Goal: Check status

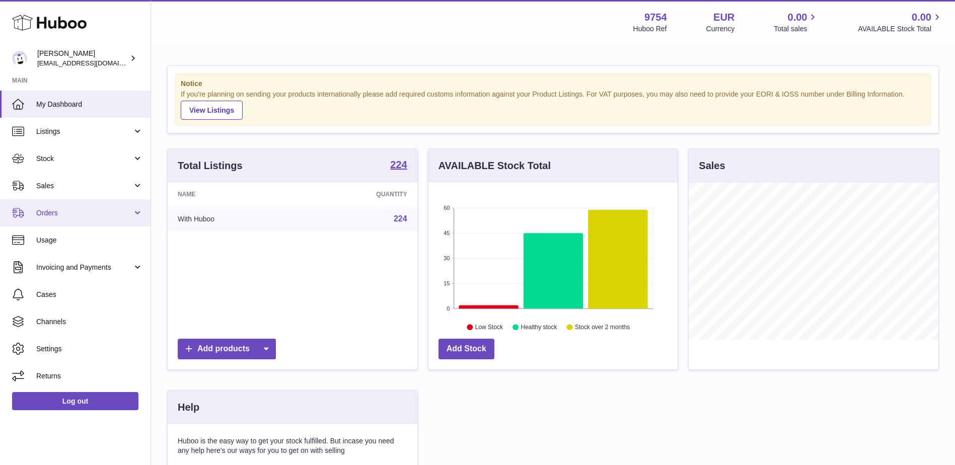
scroll to position [157, 252]
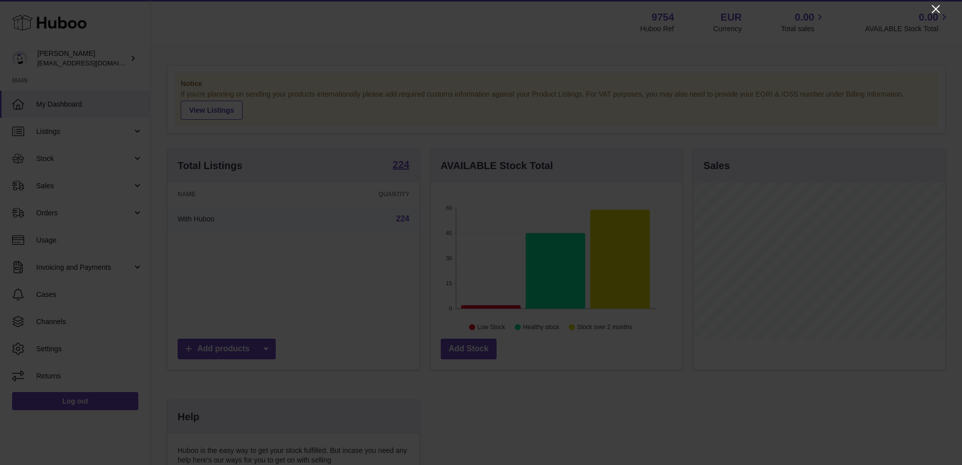
click at [934, 11] on icon "Close" at bounding box center [936, 9] width 12 height 12
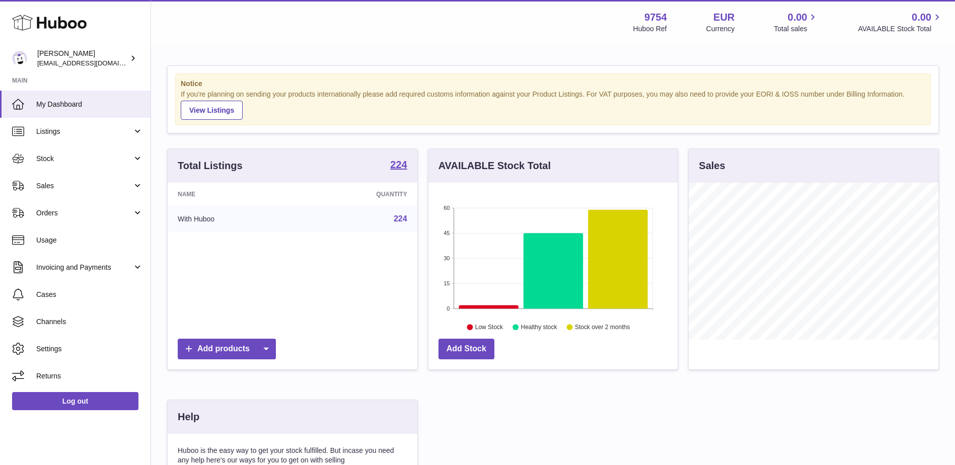
scroll to position [503084, 502991]
click at [82, 182] on span "Sales" at bounding box center [84, 186] width 96 height 10
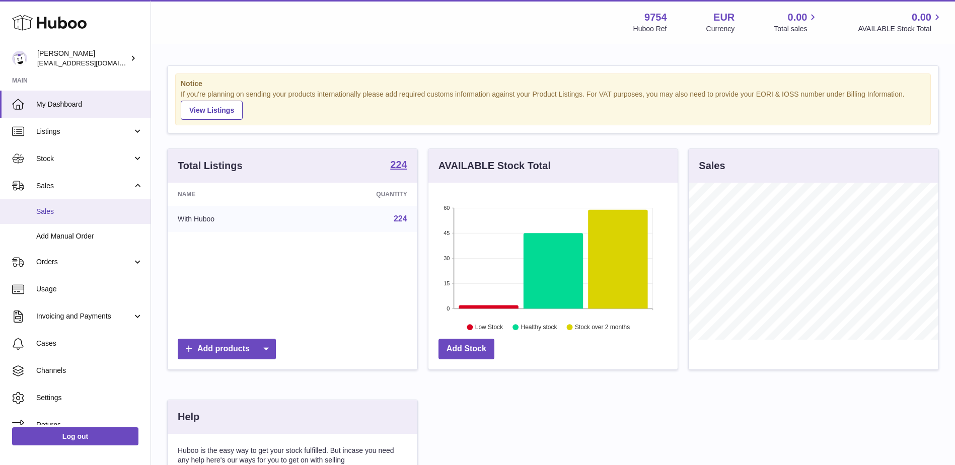
click at [78, 213] on span "Sales" at bounding box center [89, 212] width 107 height 10
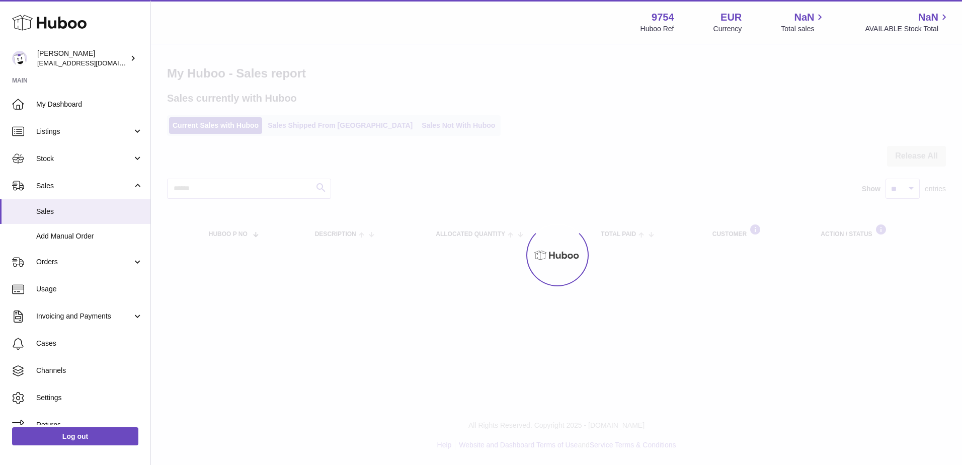
click at [331, 127] on div at bounding box center [556, 255] width 811 height 420
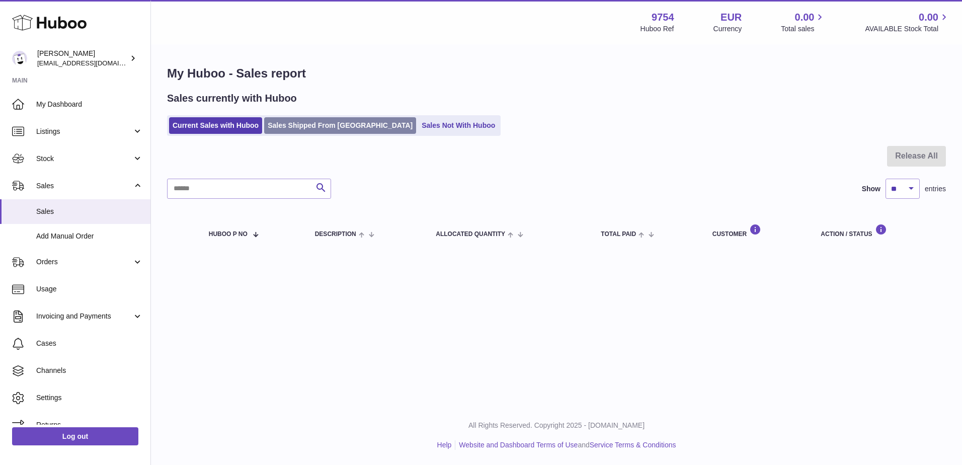
click at [332, 127] on link "Sales Shipped From [GEOGRAPHIC_DATA]" at bounding box center [340, 125] width 152 height 17
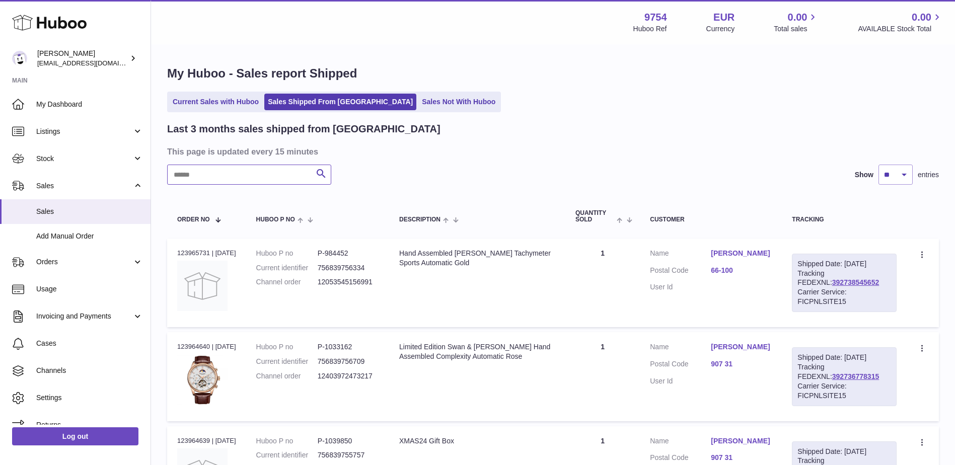
click at [231, 177] on input "text" at bounding box center [249, 175] width 164 height 20
paste input "**********"
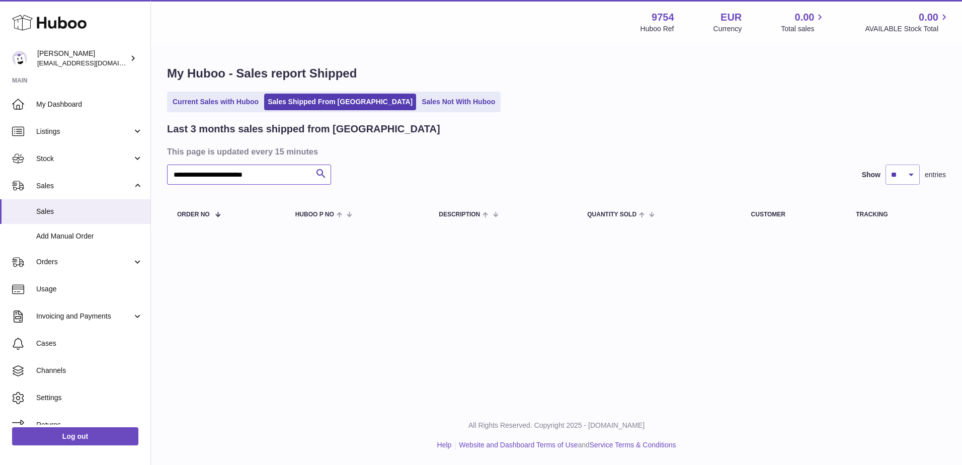
paste input "text"
type input "**********"
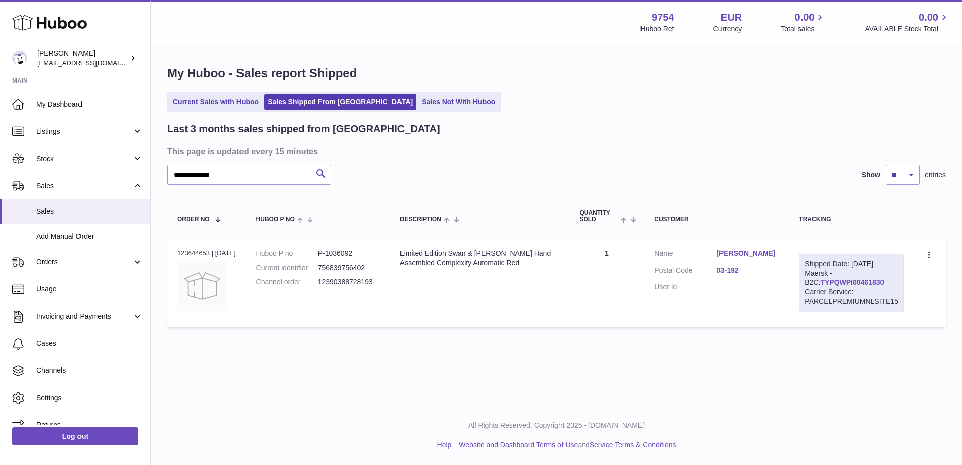
click at [843, 282] on link "TYPQWPI00461830" at bounding box center [852, 282] width 64 height 8
